Goal: Task Accomplishment & Management: Use online tool/utility

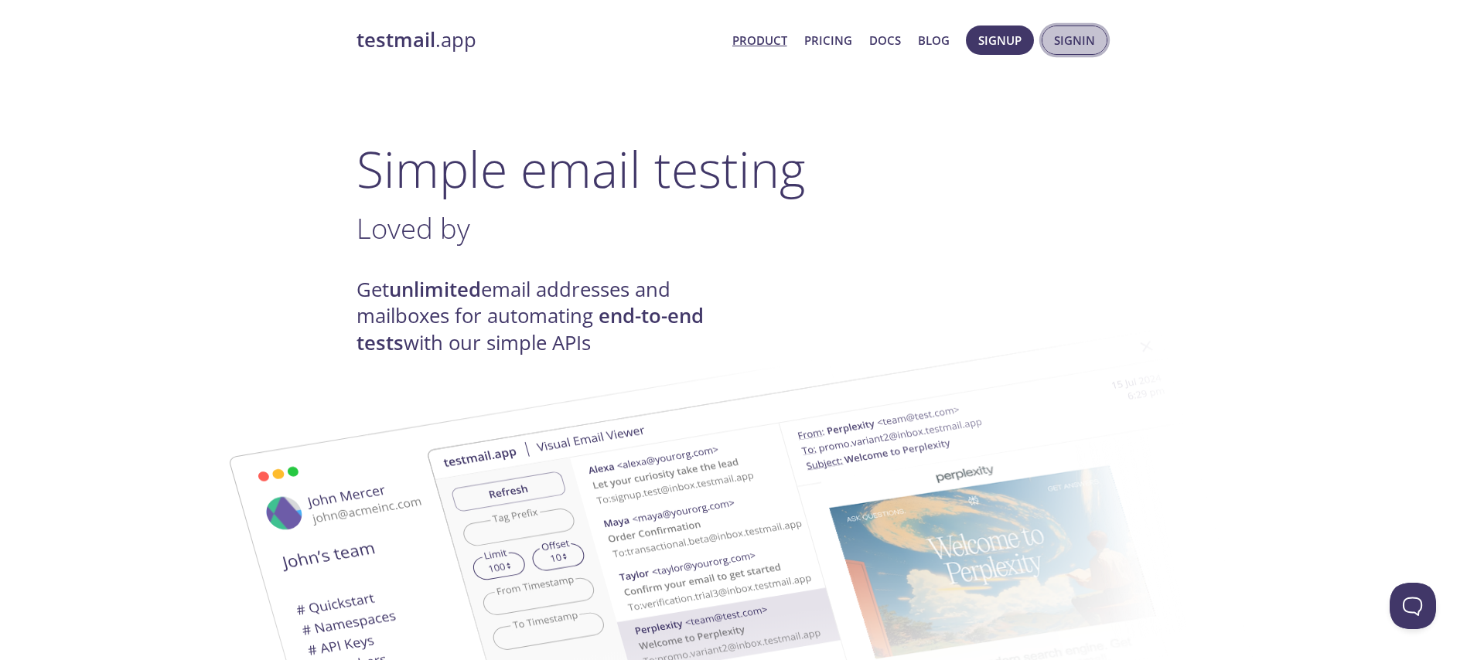
click at [1053, 43] on button "Signin" at bounding box center [1075, 40] width 66 height 29
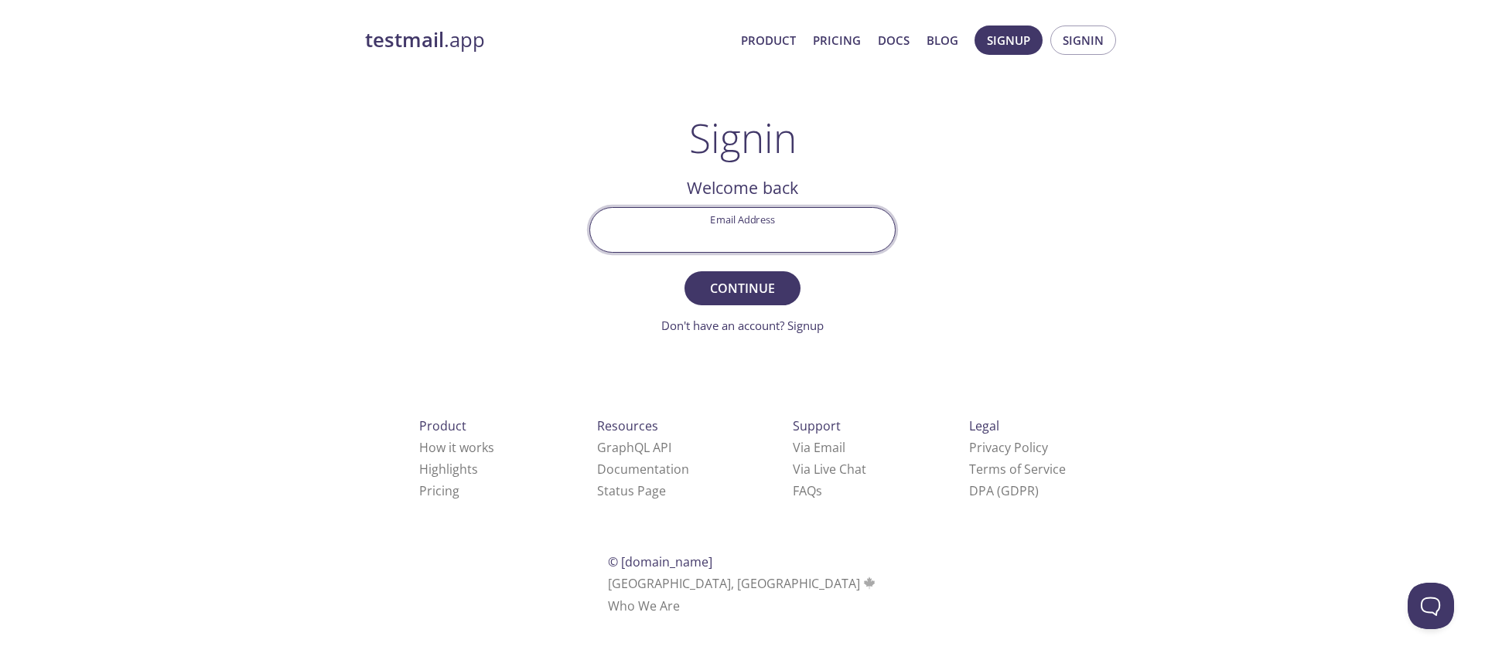
click at [715, 243] on input "Email Address" at bounding box center [742, 230] width 305 height 44
click at [810, 249] on input "rlakhi" at bounding box center [742, 230] width 305 height 44
type input "[EMAIL_ADDRESS][DOMAIN_NAME]"
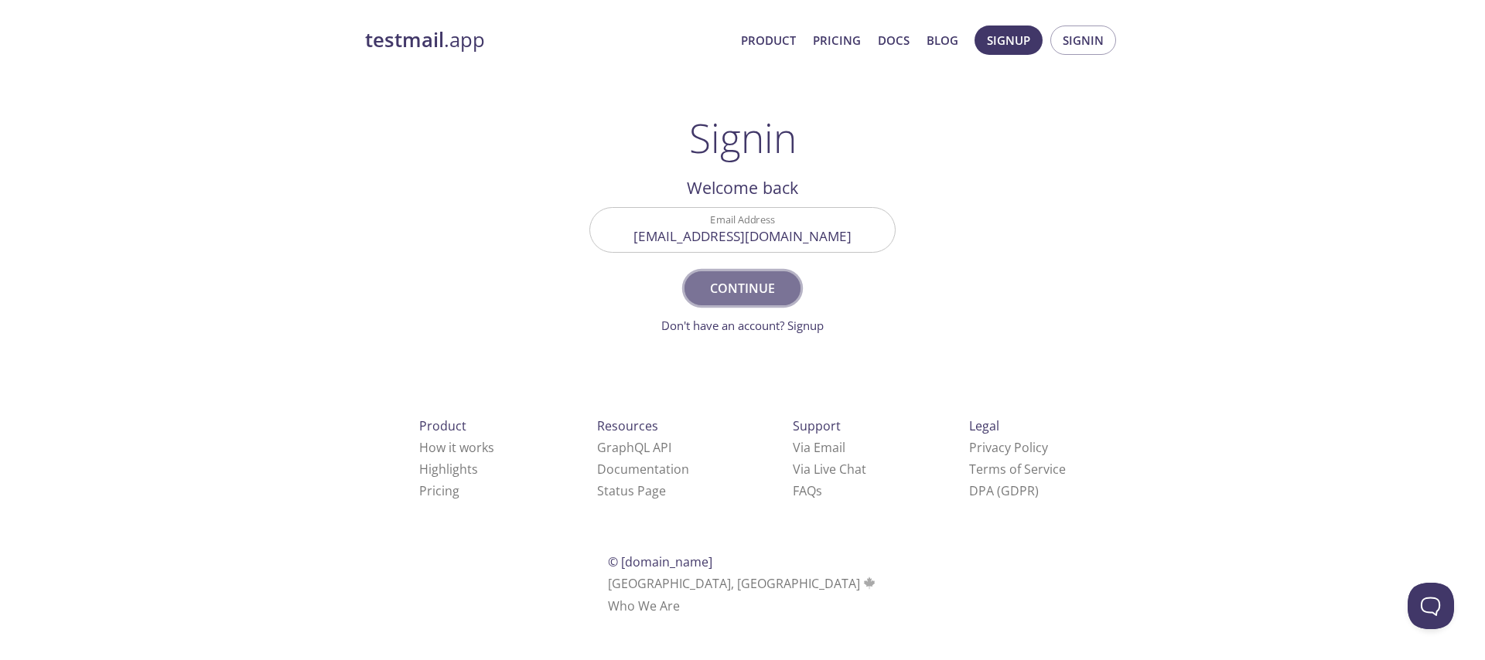
click at [777, 288] on span "Continue" at bounding box center [742, 289] width 82 height 22
click at [709, 214] on input "Signin Security Code" at bounding box center [742, 230] width 305 height 44
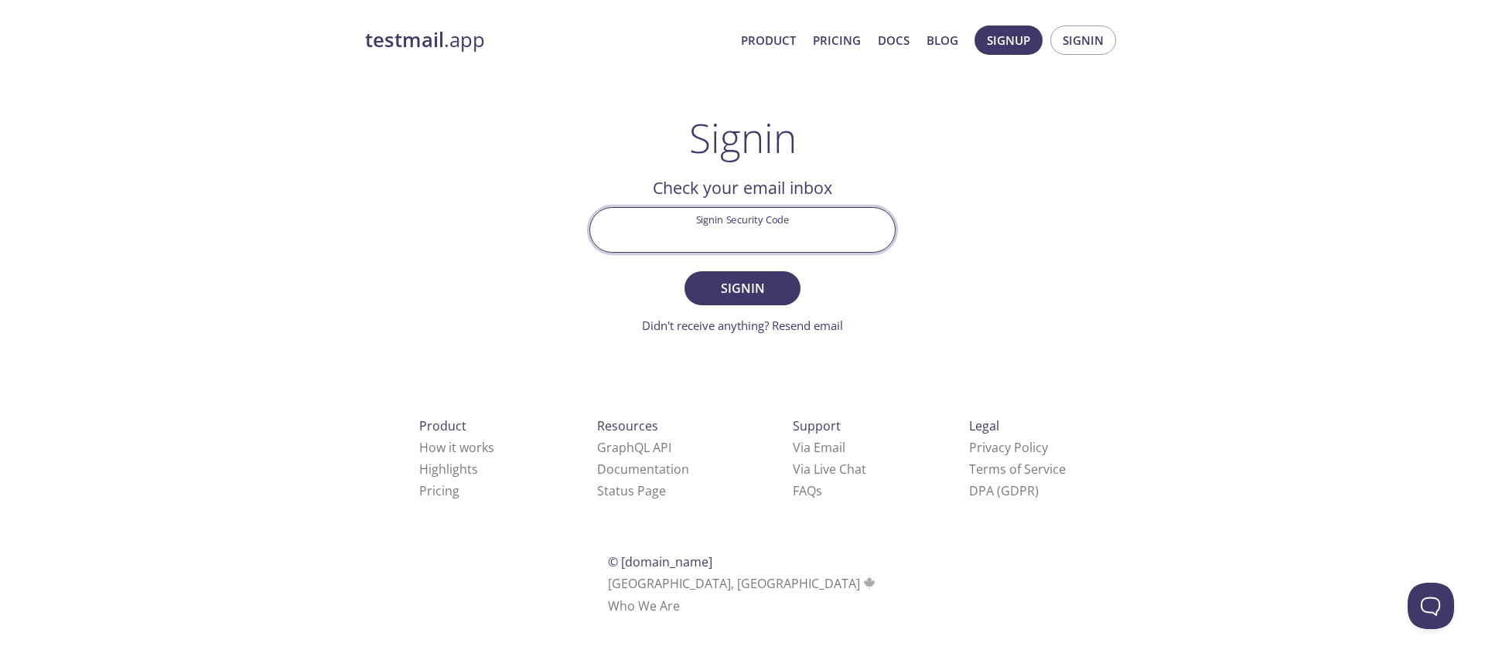
paste input "MG1LN76"
type input "MG1LN76"
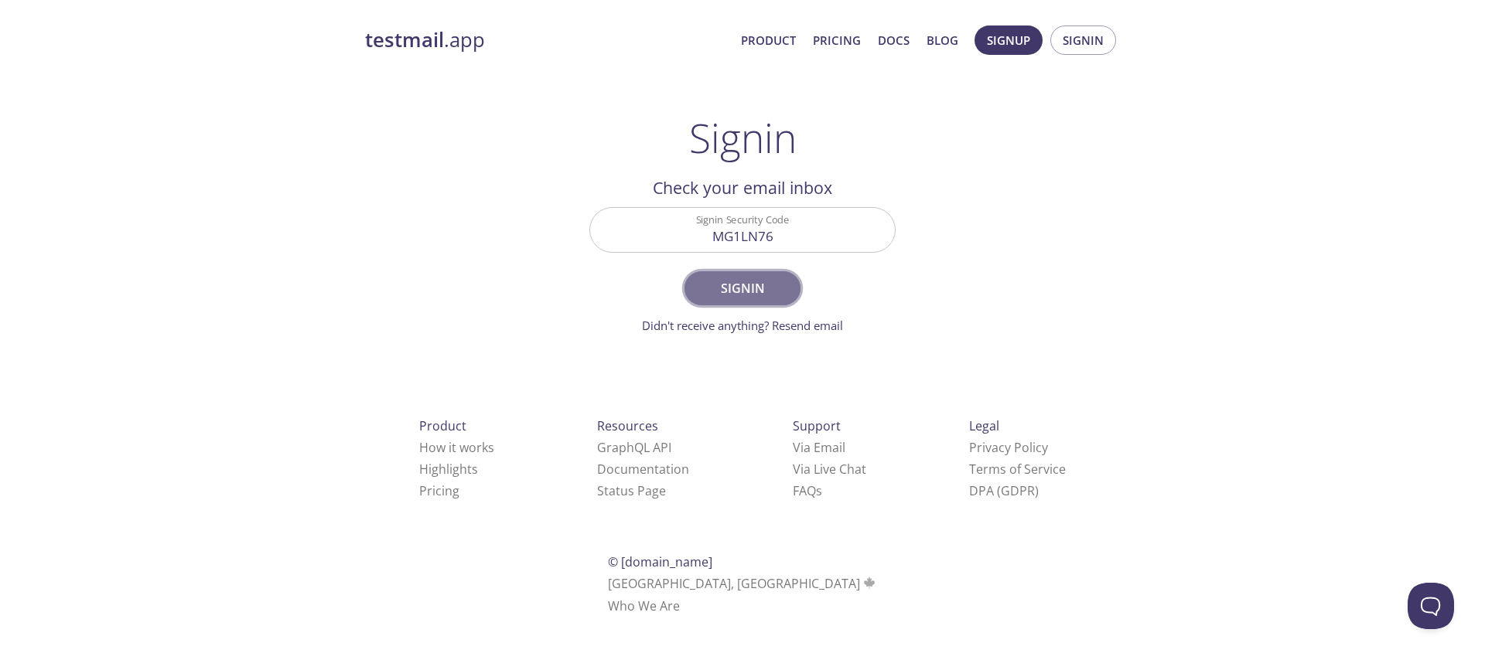
click at [730, 288] on span "Signin" at bounding box center [742, 289] width 82 height 22
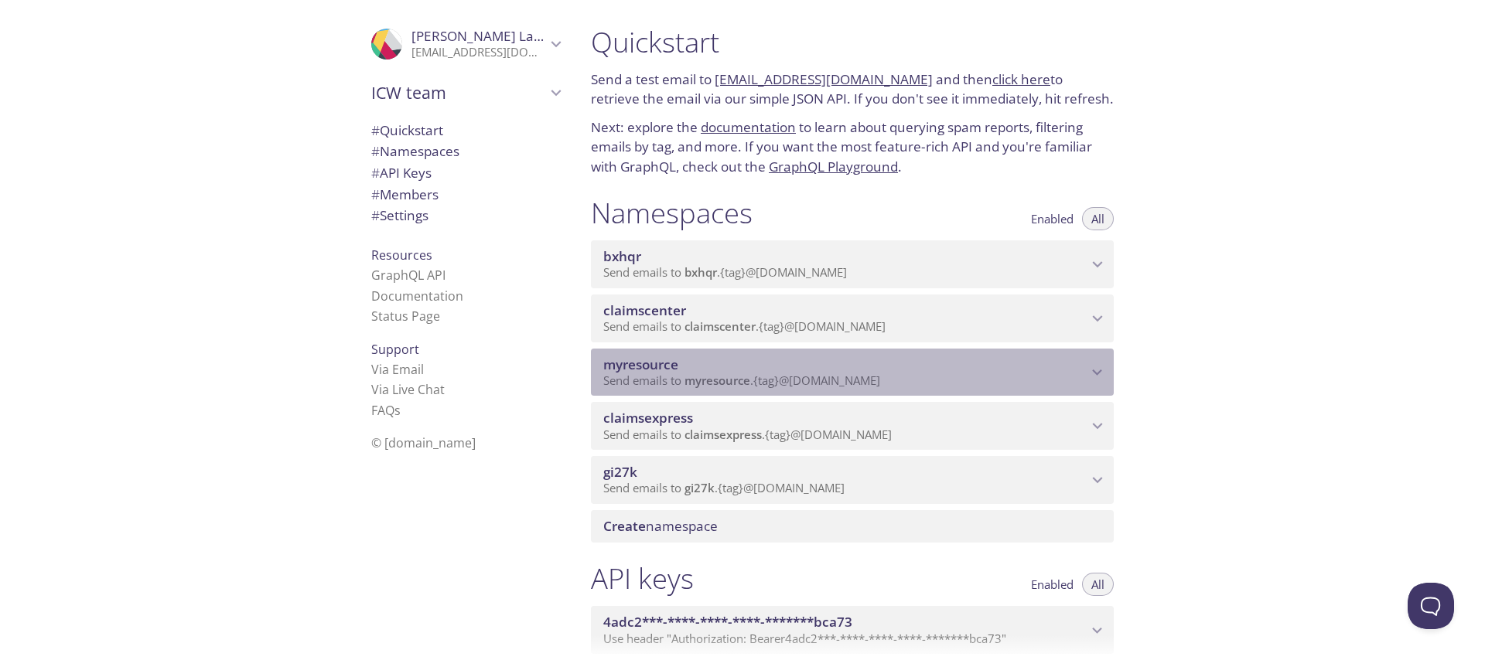
click at [735, 377] on span "myresource" at bounding box center [717, 380] width 66 height 15
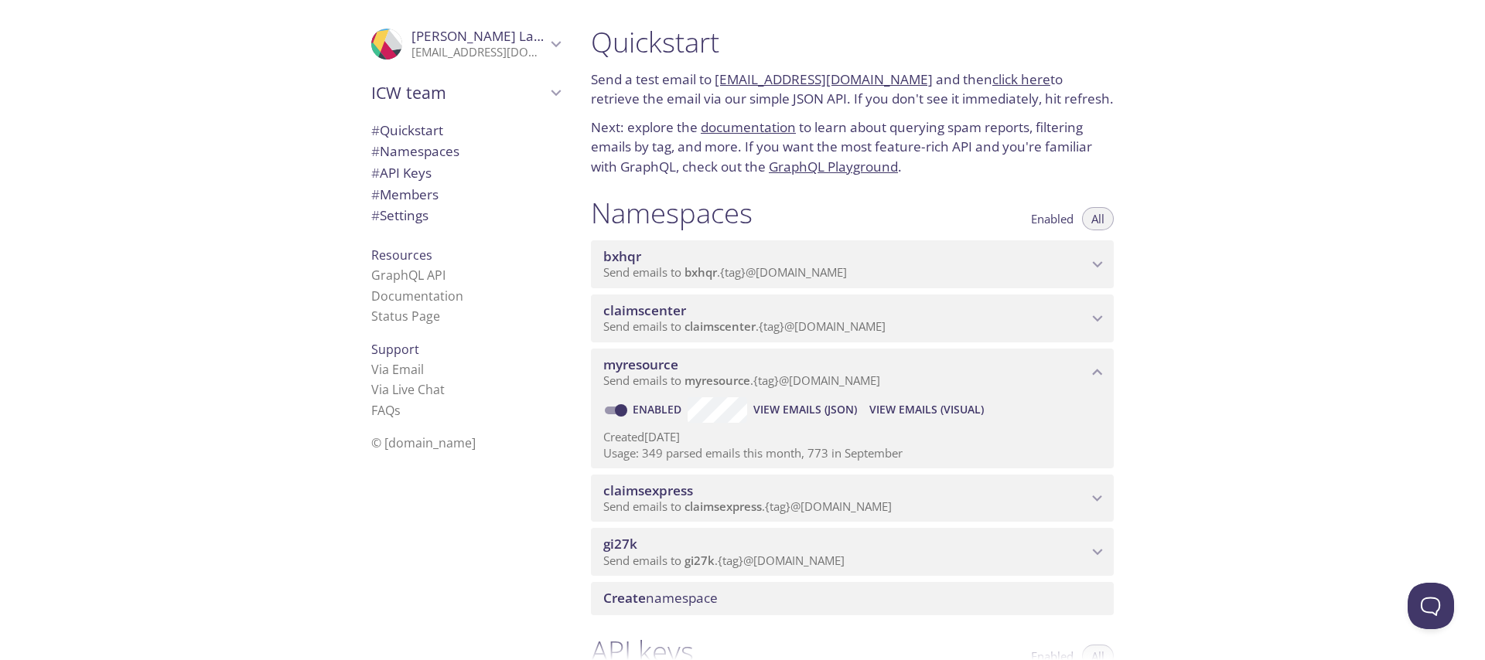
click at [882, 404] on span "View Emails (Visual)" at bounding box center [926, 410] width 114 height 19
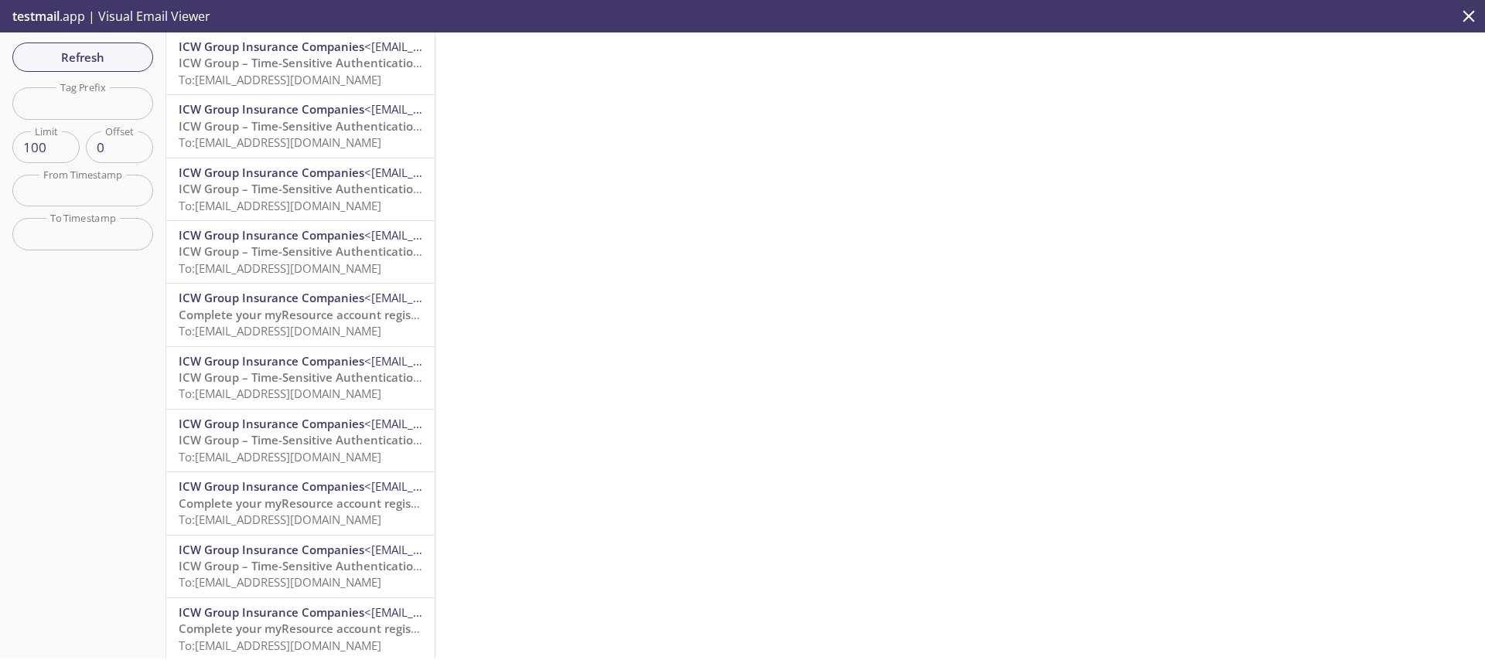
click at [67, 74] on div "Refresh Filters Tag Prefix Tag Prefix Limit 100 Limit Offset 0 Offset From Time…" at bounding box center [83, 345] width 166 height 626
click at [76, 61] on span "Refresh" at bounding box center [83, 57] width 116 height 20
click at [60, 45] on button "Refresh" at bounding box center [82, 57] width 141 height 29
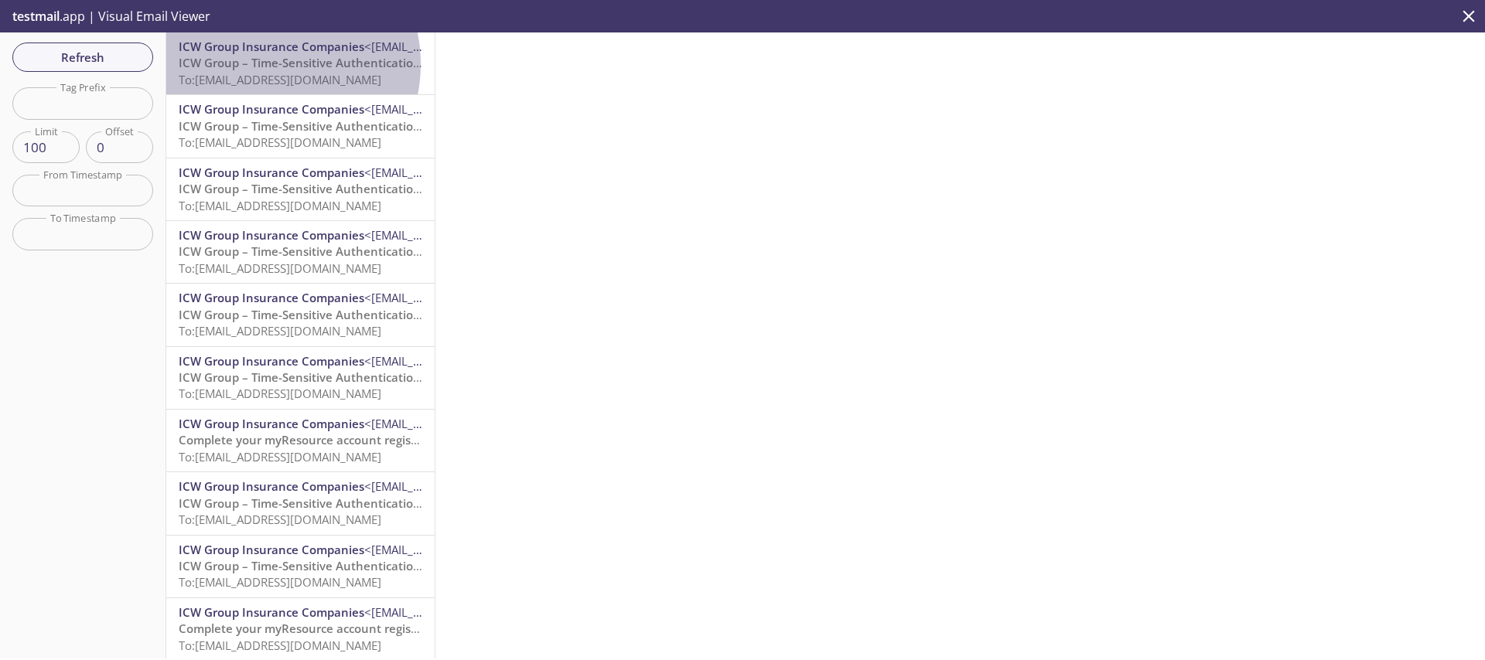
click at [265, 64] on span "ICW Group – Time-Sensitive Authentication Code" at bounding box center [316, 62] width 274 height 15
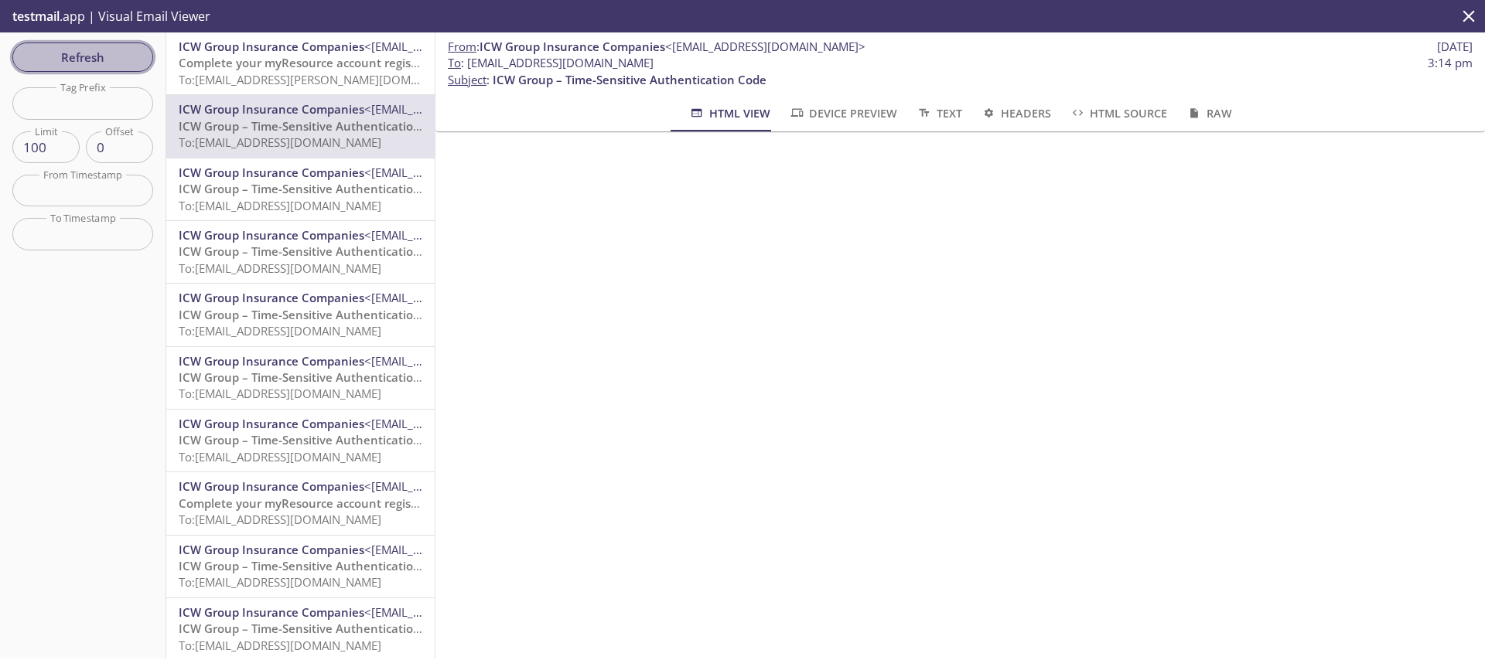
click at [98, 61] on span "Refresh" at bounding box center [83, 57] width 116 height 20
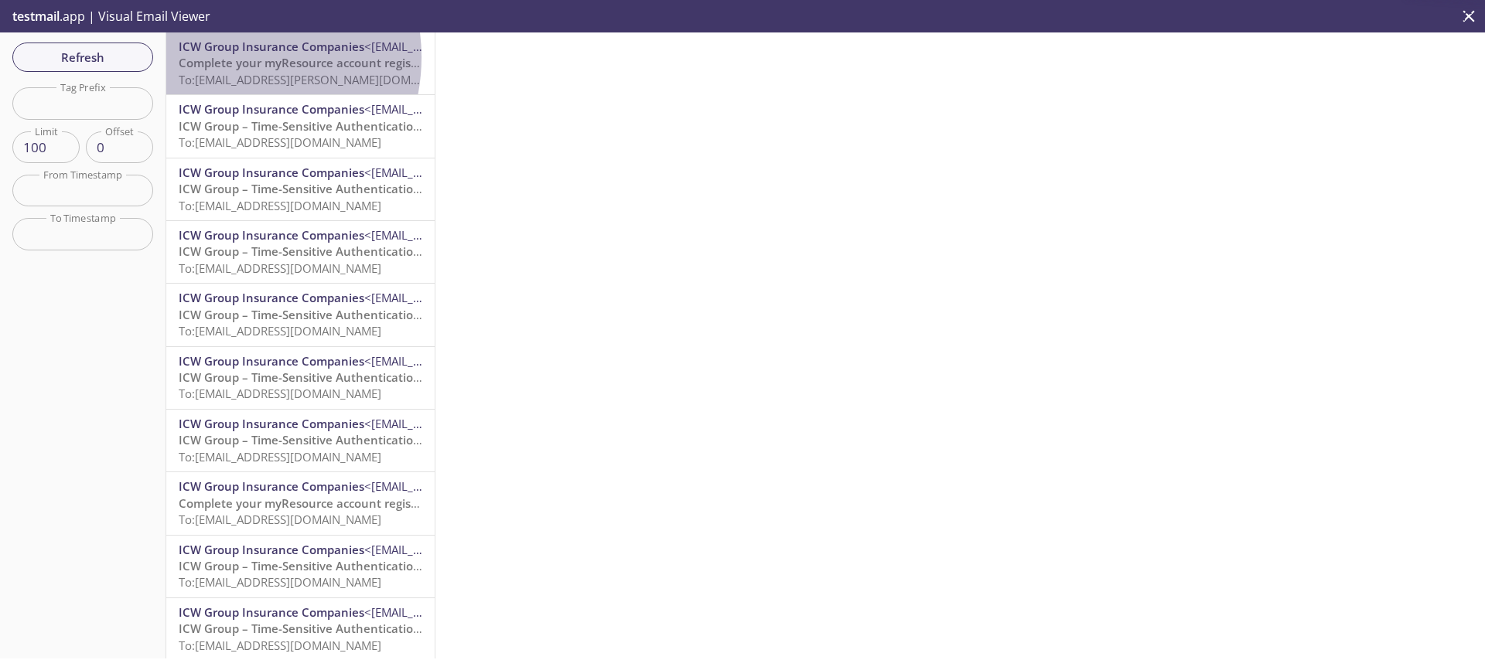
click at [224, 57] on span "Complete your myResource account registration" at bounding box center [314, 62] width 271 height 15
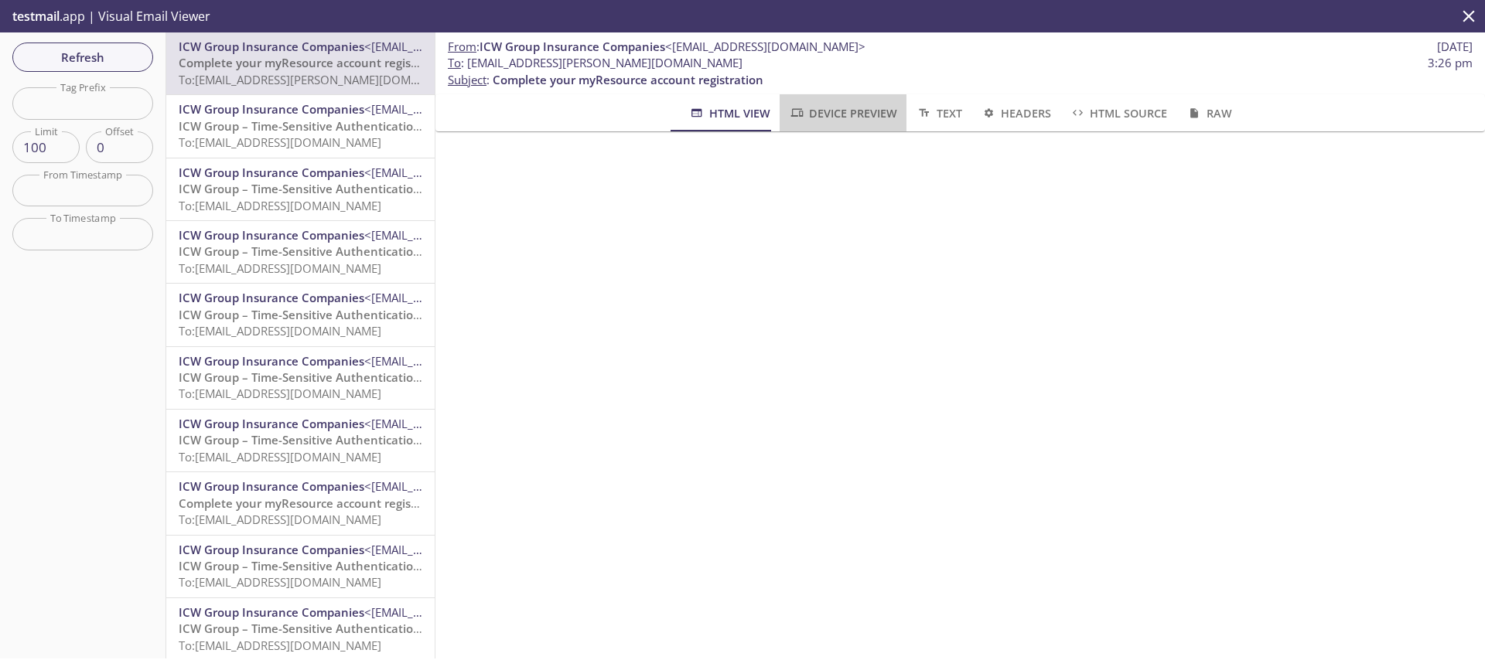
click at [827, 111] on span "Device Preview" at bounding box center [843, 113] width 108 height 19
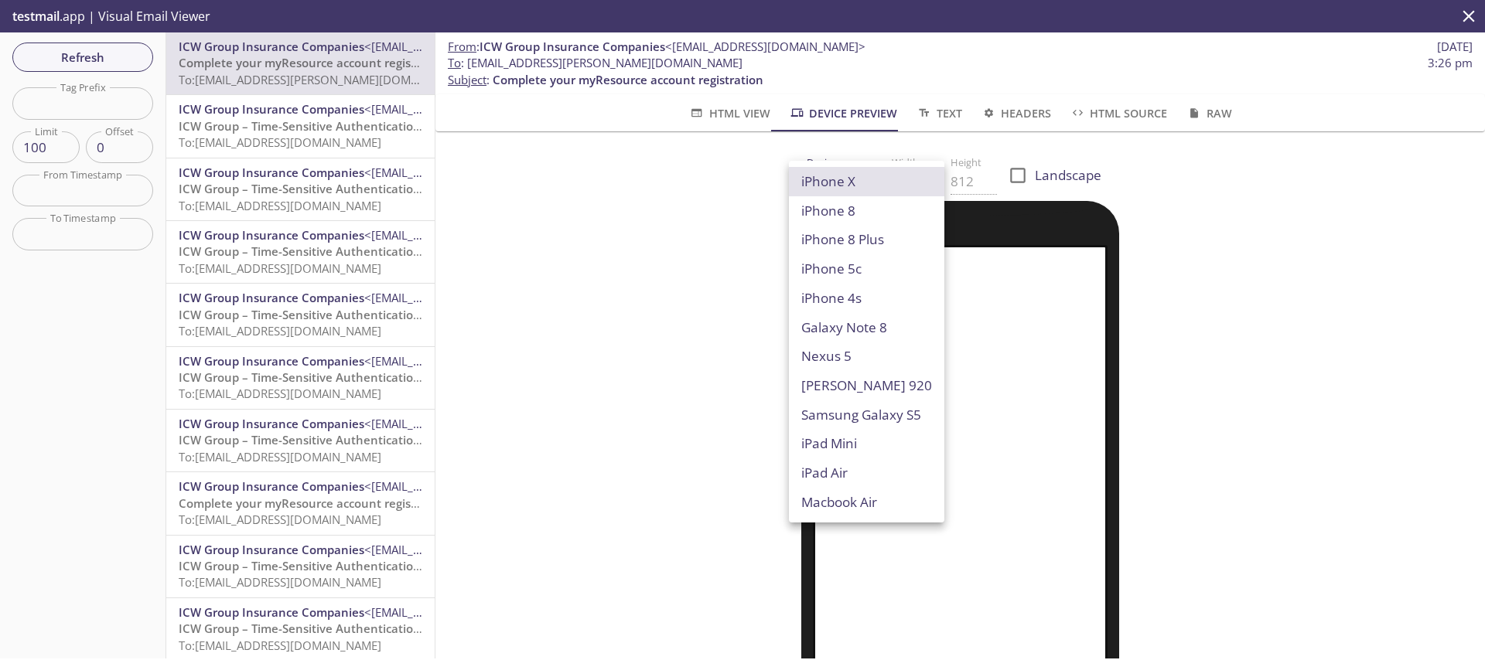
click at [835, 176] on body ".cls-1 { fill: #6d5ca8; } .cls-2 { fill: #3fc191; } .cls-3 { fill: #3b4752; } .…" at bounding box center [742, 330] width 1485 height 660
click at [824, 496] on li "Macbook Air" at bounding box center [866, 502] width 155 height 29
type input "Macbook Air"
type input "960"
type input "600"
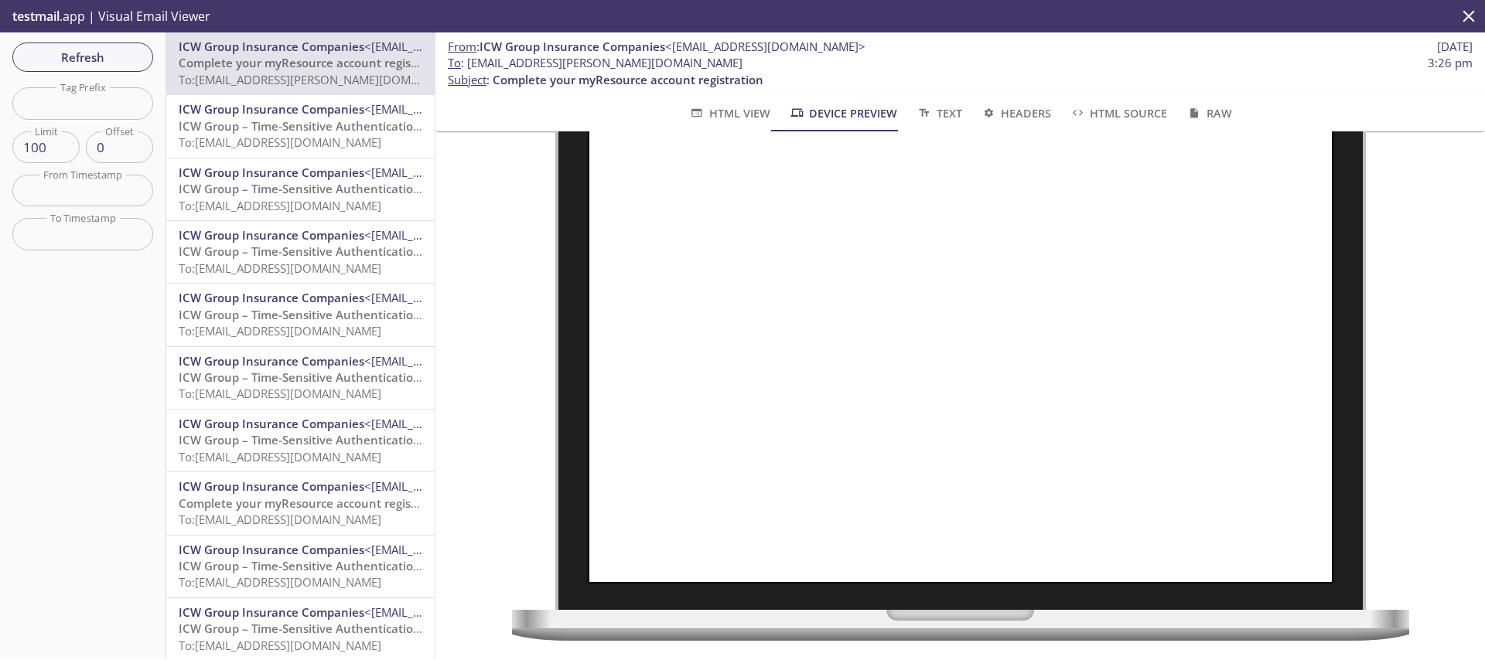
scroll to position [152, 0]
click at [83, 46] on button "Refresh" at bounding box center [82, 57] width 141 height 29
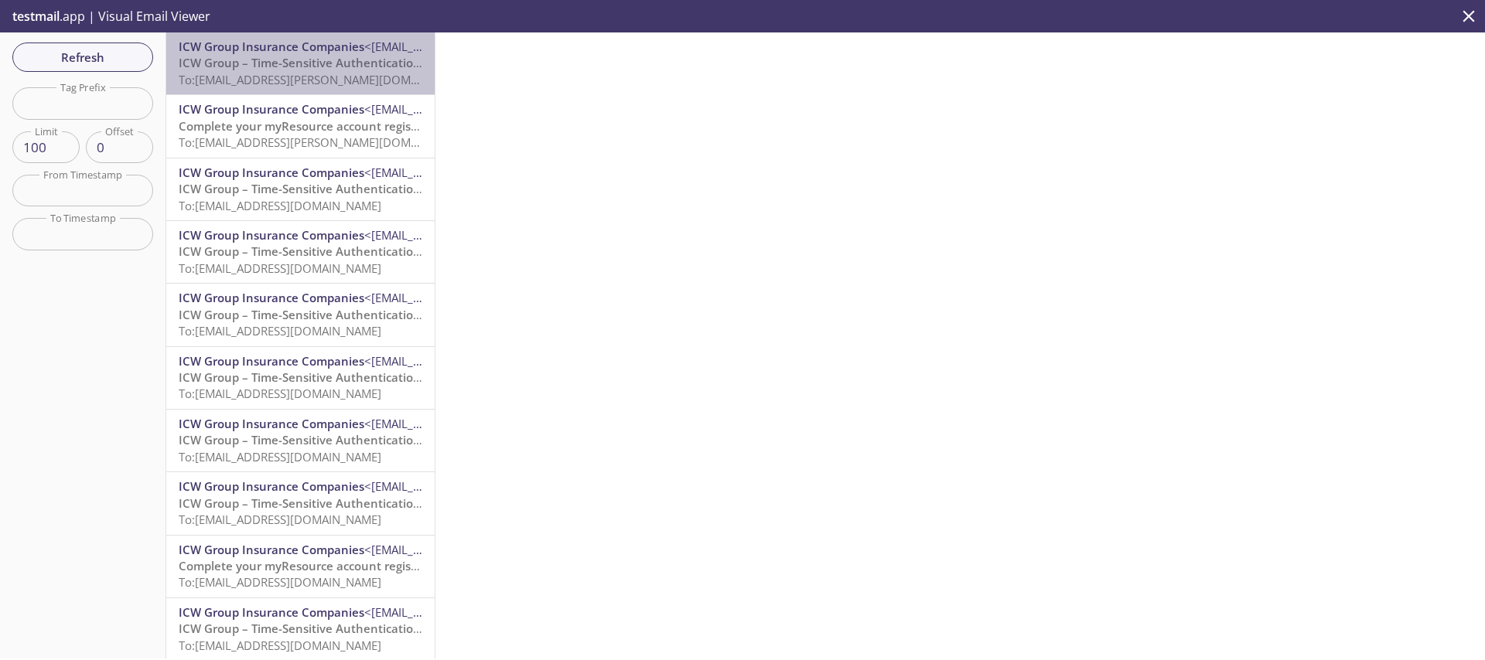
click at [303, 84] on span "To: [EMAIL_ADDRESS][PERSON_NAME][DOMAIN_NAME]" at bounding box center [325, 79] width 292 height 15
